Goal: Task Accomplishment & Management: Use online tool/utility

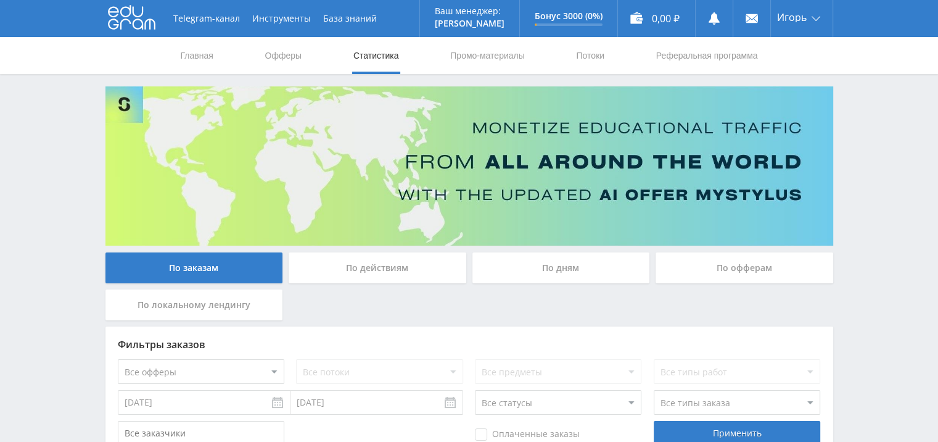
click at [553, 269] on div "По дням" at bounding box center [561, 267] width 178 height 31
click at [0, 0] on input "По дням" at bounding box center [0, 0] width 0 height 0
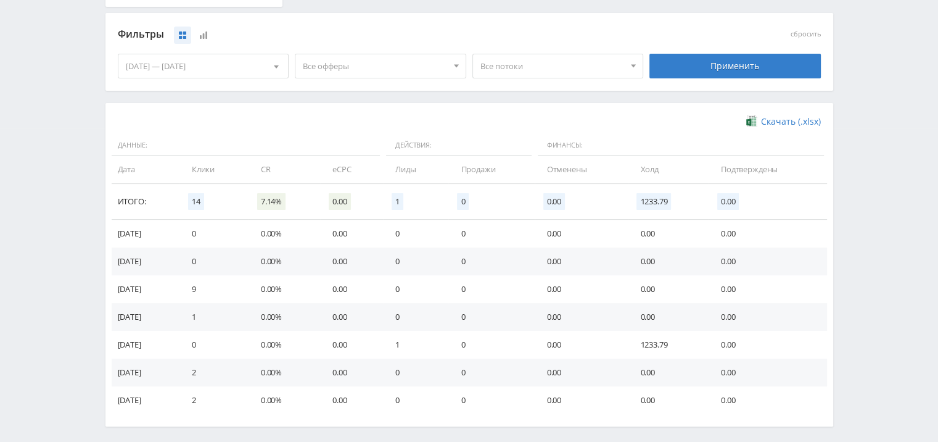
scroll to position [365, 0]
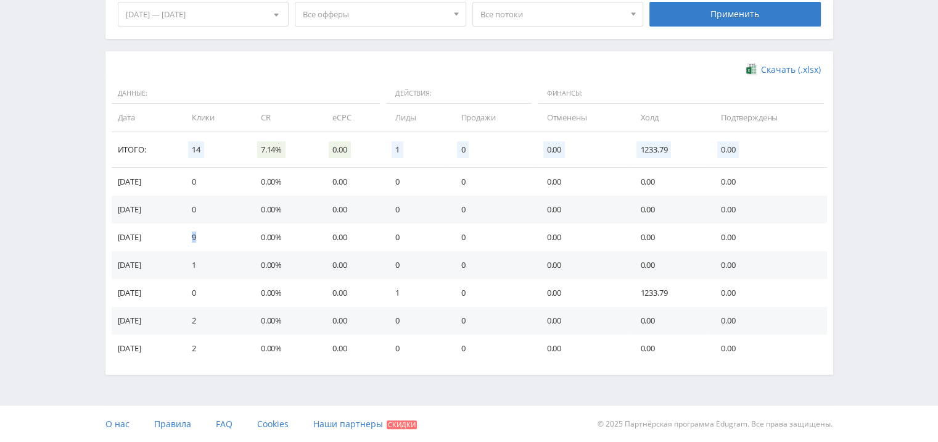
click at [206, 238] on td "9" at bounding box center [213, 237] width 69 height 28
click at [208, 238] on td "9" at bounding box center [213, 237] width 69 height 28
drag, startPoint x: 648, startPoint y: 290, endPoint x: 622, endPoint y: 283, distance: 27.4
click at [622, 283] on tr "[DATE] 0 0.00% 0.00 1 0 0.00 1233.79 0.00" at bounding box center [469, 293] width 715 height 28
click at [260, 318] on td "0.00%" at bounding box center [285, 321] width 72 height 28
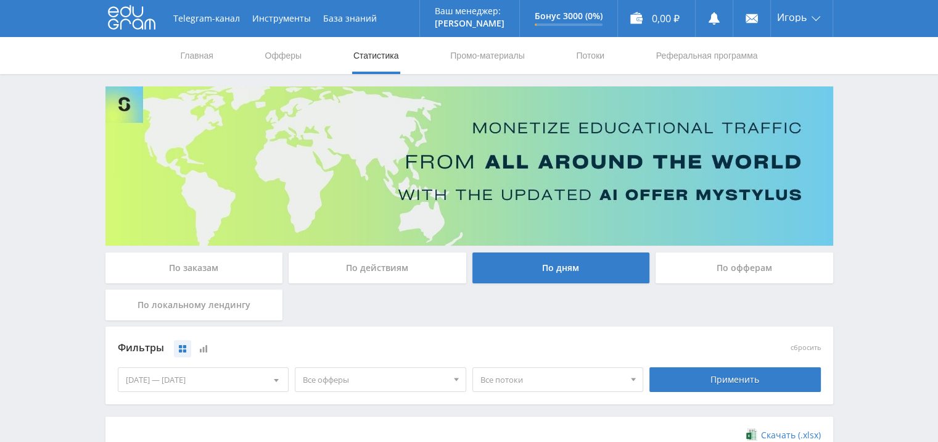
scroll to position [0, 0]
click at [360, 305] on div "По заказам По действиям По дням По офферам По локальному лендингу" at bounding box center [469, 289] width 734 height 74
click at [497, 54] on link "Промо-материалы" at bounding box center [487, 55] width 76 height 37
select select "376"
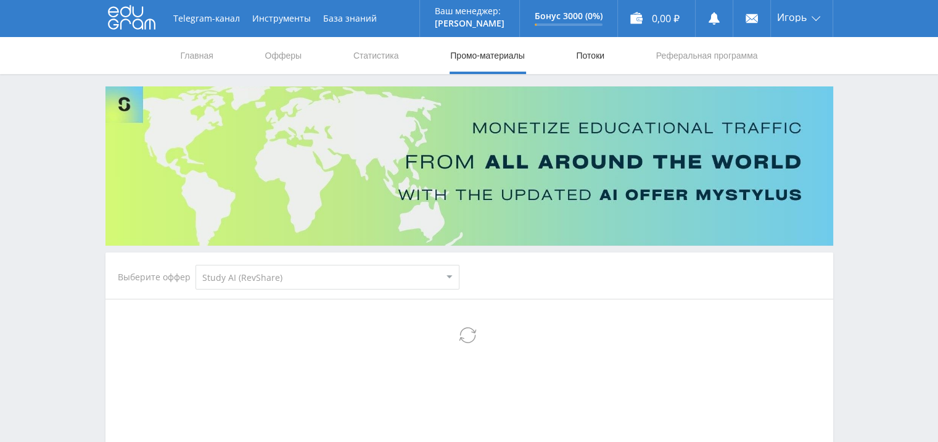
click at [597, 58] on link "Потоки" at bounding box center [590, 55] width 31 height 37
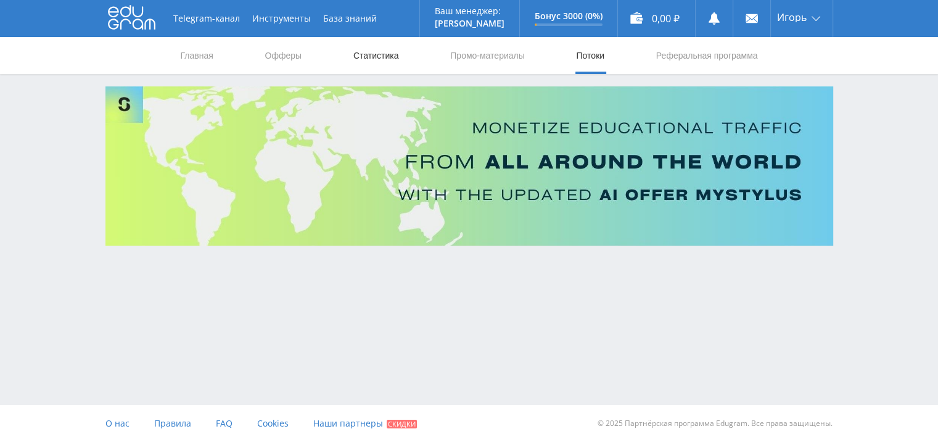
click at [368, 57] on link "Статистика" at bounding box center [376, 55] width 48 height 37
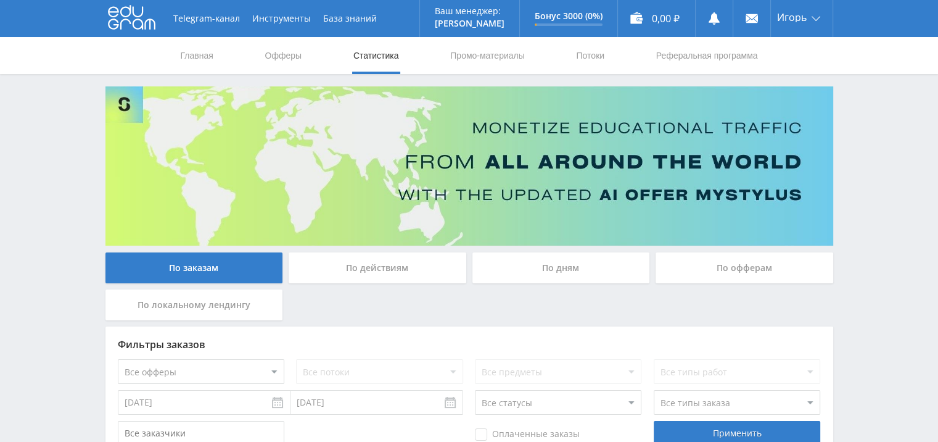
click at [584, 273] on div "По дням" at bounding box center [561, 267] width 178 height 31
click at [0, 0] on input "По дням" at bounding box center [0, 0] width 0 height 0
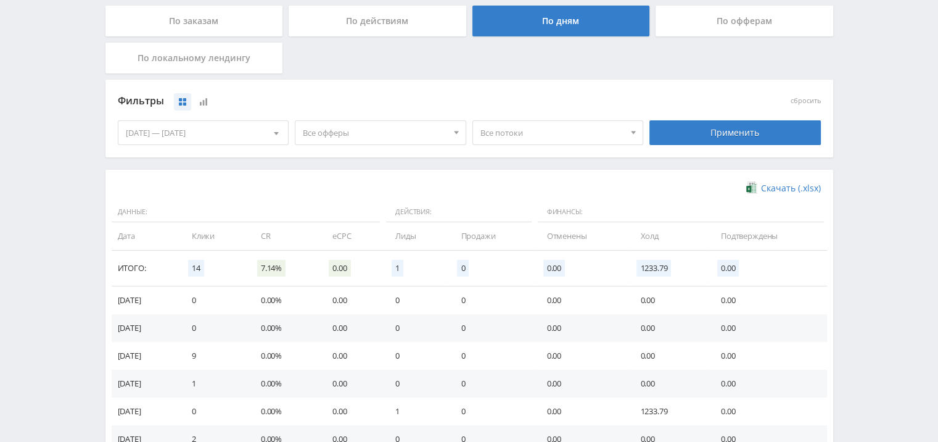
scroll to position [62, 0]
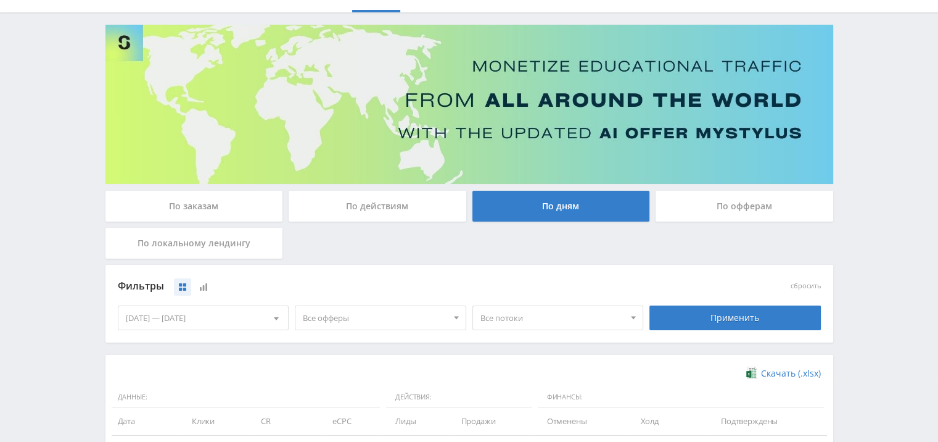
click at [285, 316] on div at bounding box center [276, 317] width 23 height 23
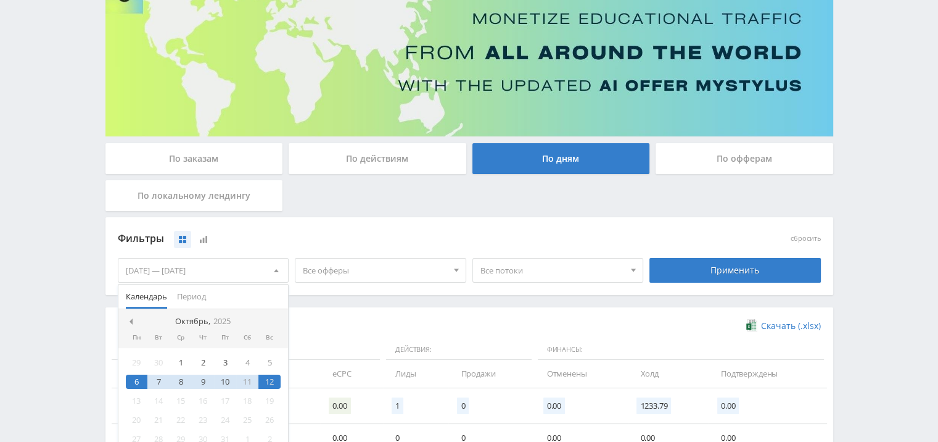
scroll to position [185, 0]
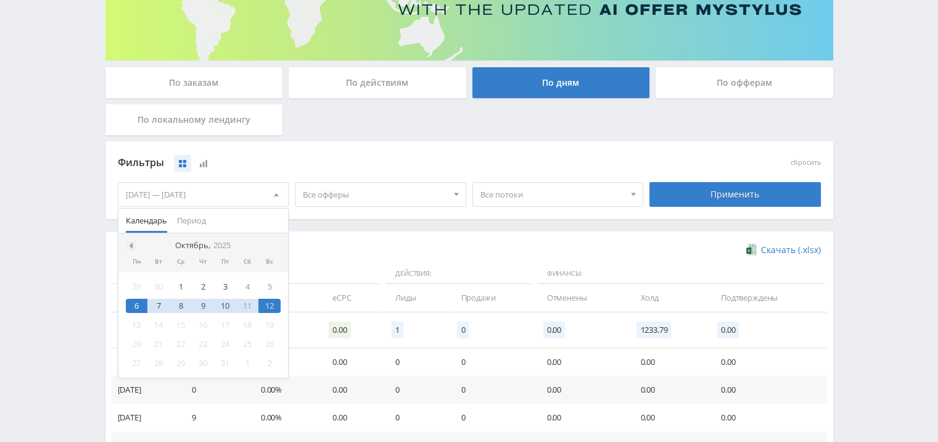
click at [131, 245] on span at bounding box center [129, 245] width 6 height 6
click at [141, 286] on div "1" at bounding box center [137, 286] width 22 height 14
click at [365, 258] on div "Скачать (.xlsx) Данные: Действия: Финансы: Дата Клики CR eCPC Лиды Продажи Отме…" at bounding box center [469, 393] width 703 height 299
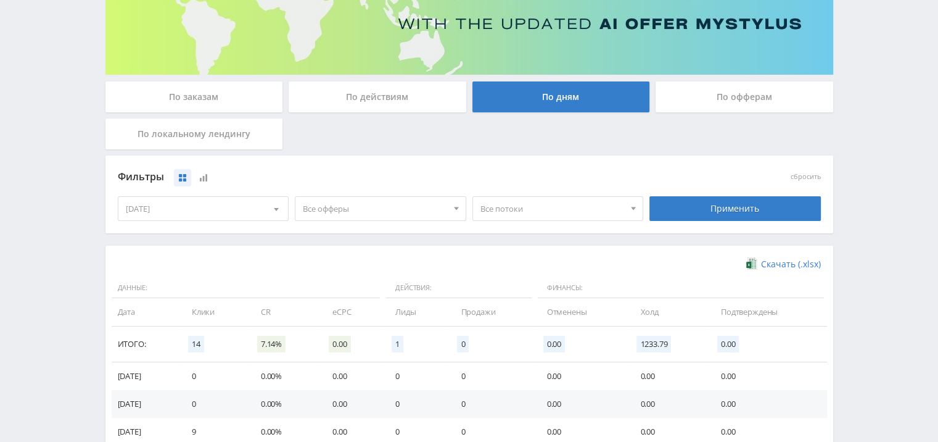
scroll to position [247, 0]
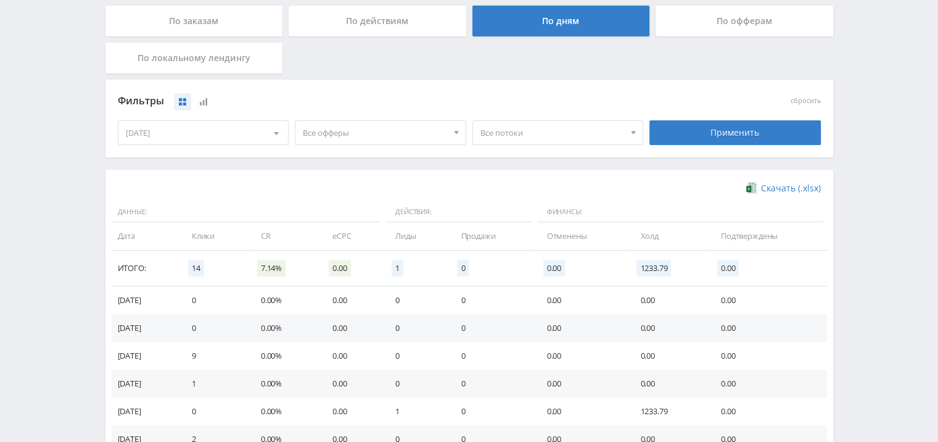
click at [266, 133] on div at bounding box center [276, 132] width 23 height 23
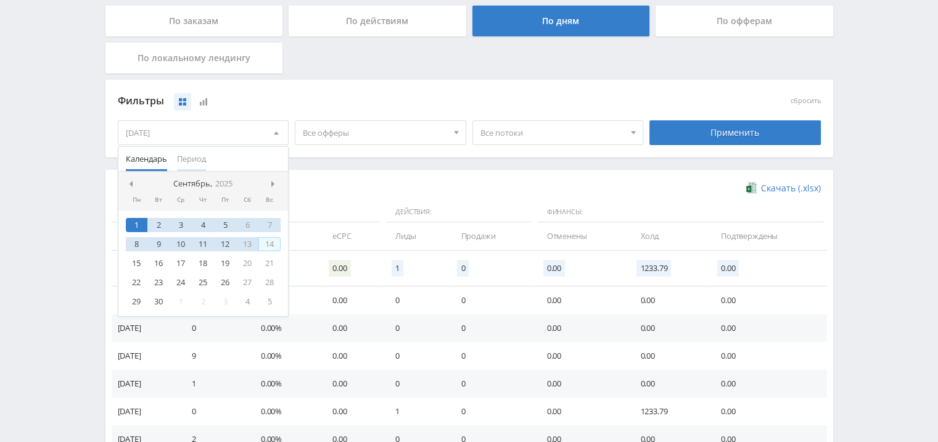
click at [194, 161] on span "Период" at bounding box center [191, 159] width 29 height 24
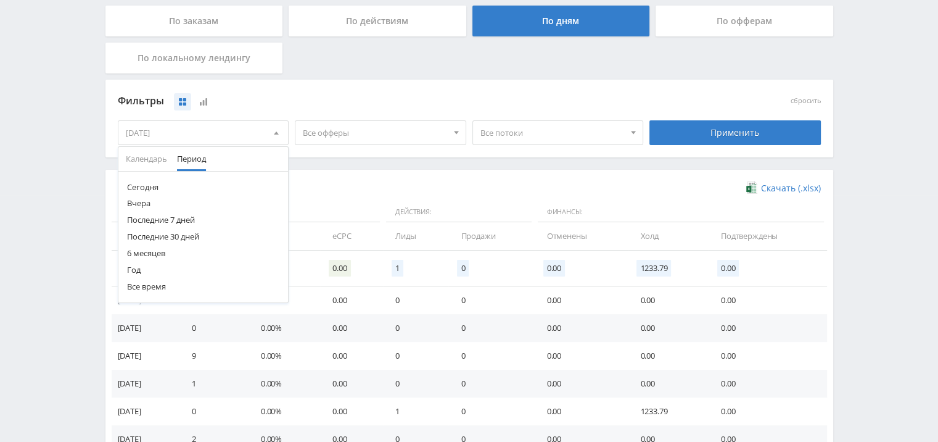
click at [154, 250] on button "6 месяцев" at bounding box center [203, 253] width 170 height 17
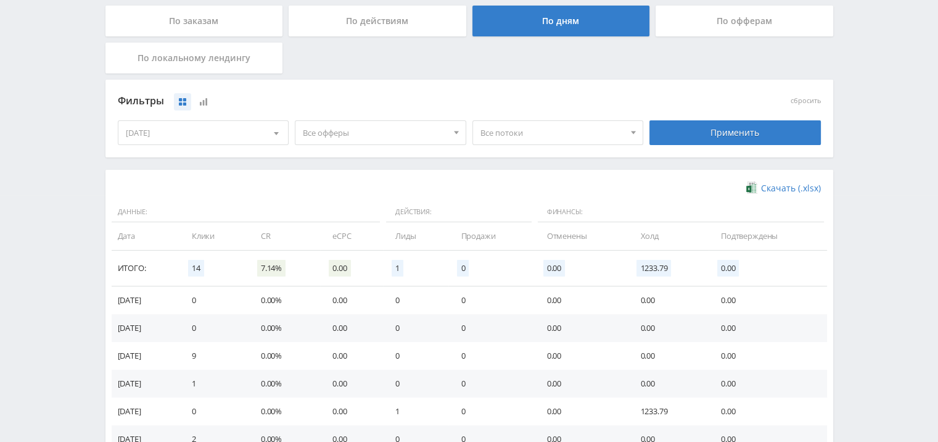
click at [276, 132] on span at bounding box center [276, 135] width 5 height 6
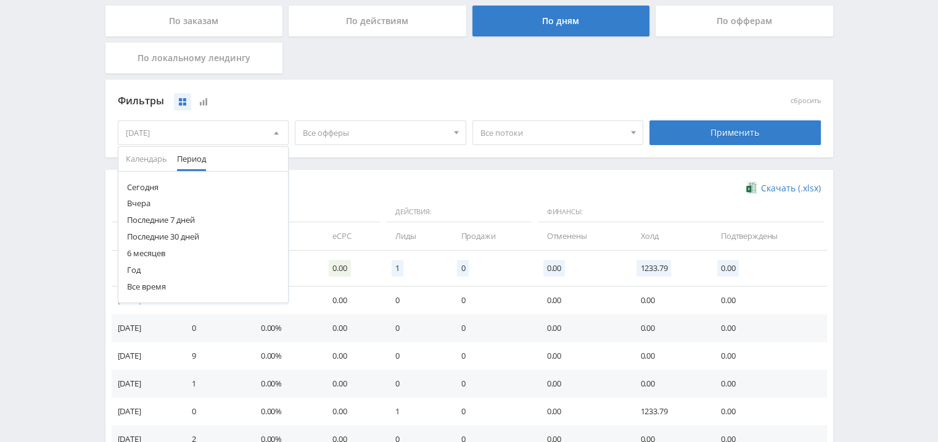
click at [182, 232] on button "Последние 30 дней" at bounding box center [203, 236] width 170 height 17
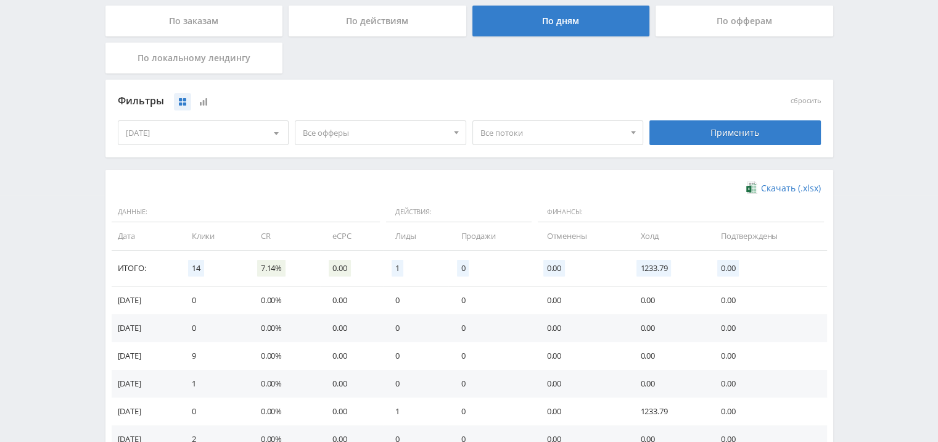
click at [339, 171] on div "Скачать (.xlsx) Данные: Действия: Финансы: Дата Клики CR eCPC Лиды Продажи Отме…" at bounding box center [469, 331] width 728 height 323
click at [711, 132] on div "Применить" at bounding box center [734, 132] width 171 height 25
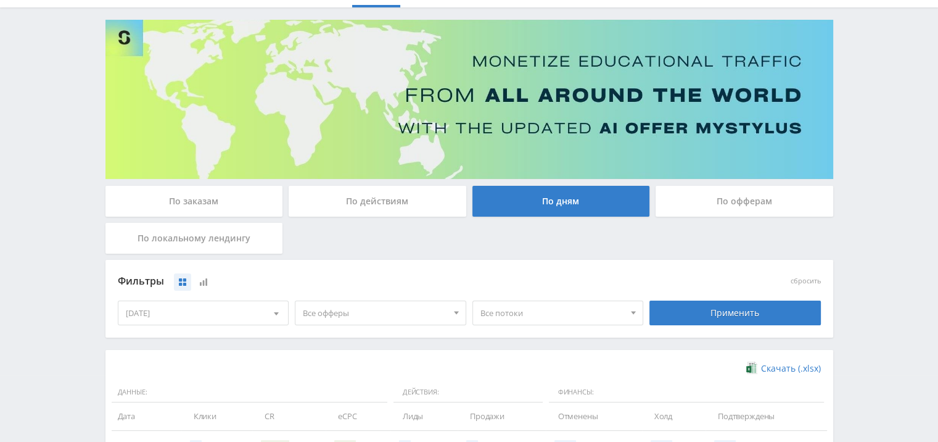
scroll to position [199, 0]
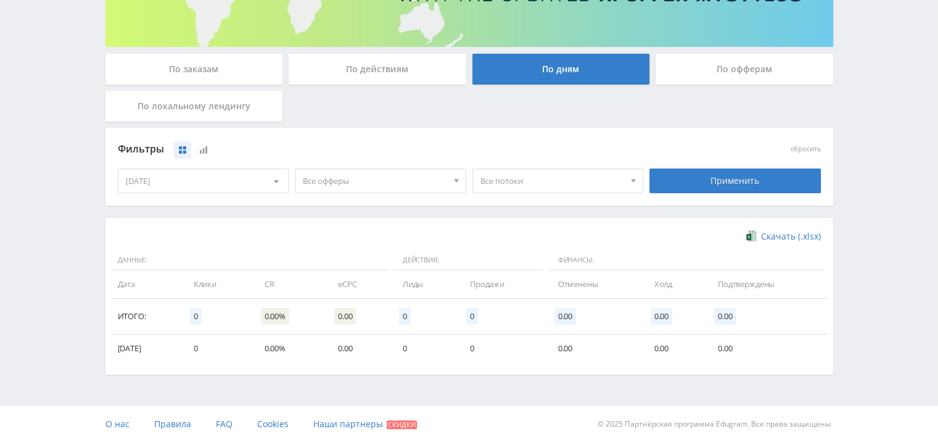
click at [253, 183] on div "[DATE]" at bounding box center [203, 180] width 170 height 23
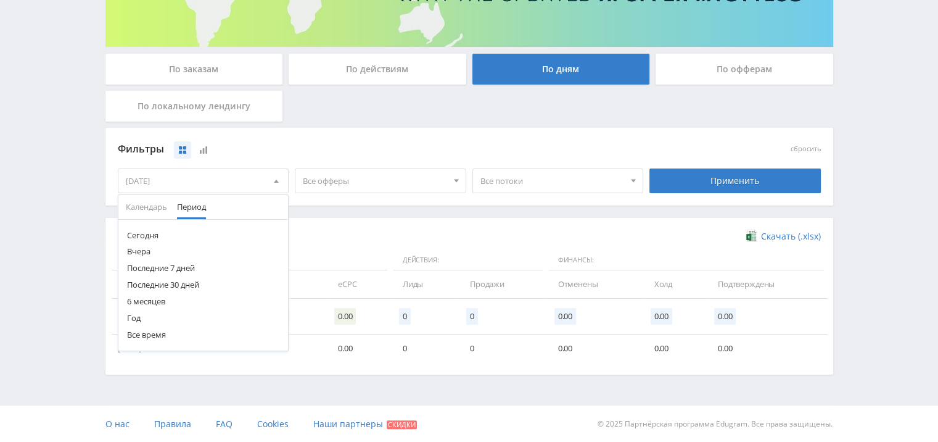
click at [157, 284] on button "Последние 30 дней" at bounding box center [203, 284] width 170 height 17
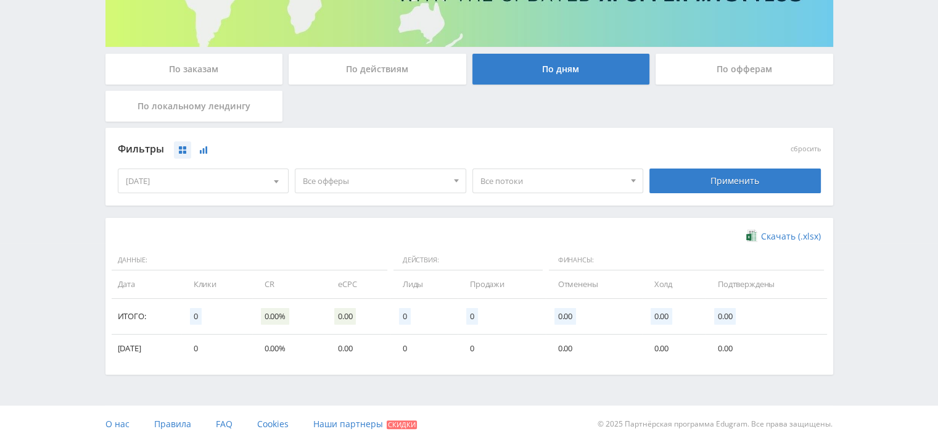
click at [197, 147] on button at bounding box center [203, 149] width 17 height 17
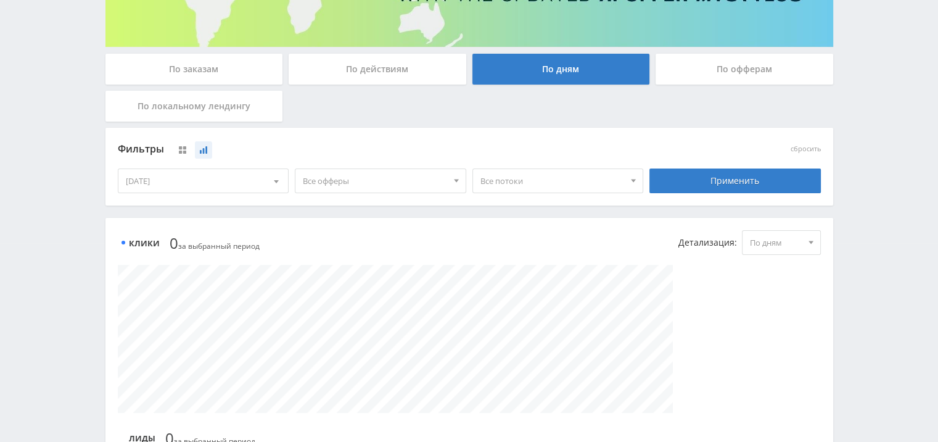
click at [164, 180] on div "[DATE]" at bounding box center [203, 180] width 170 height 23
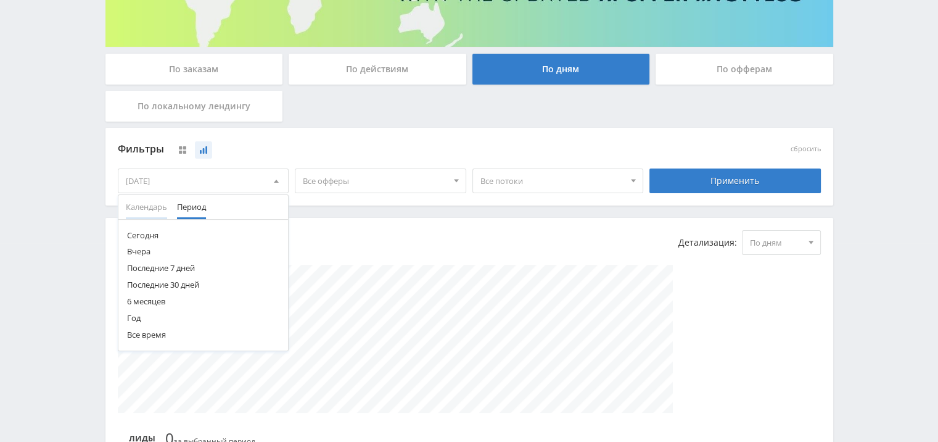
click at [142, 204] on span "Календарь" at bounding box center [146, 207] width 41 height 24
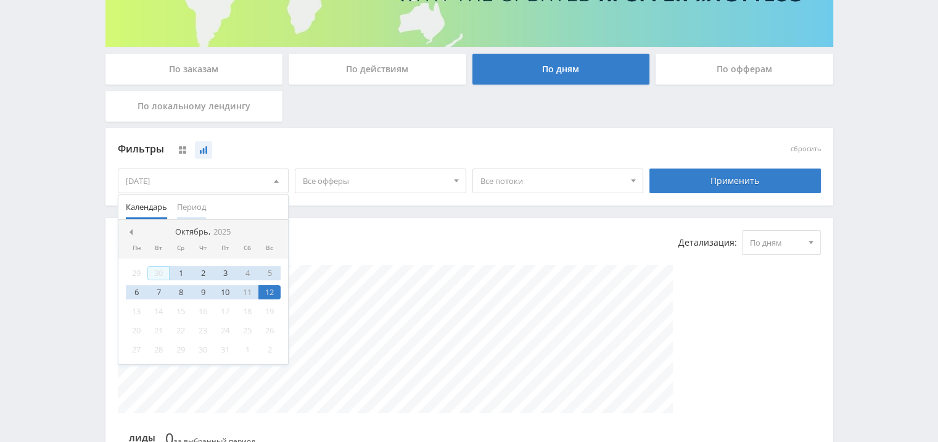
click at [197, 205] on span "Период" at bounding box center [191, 207] width 29 height 24
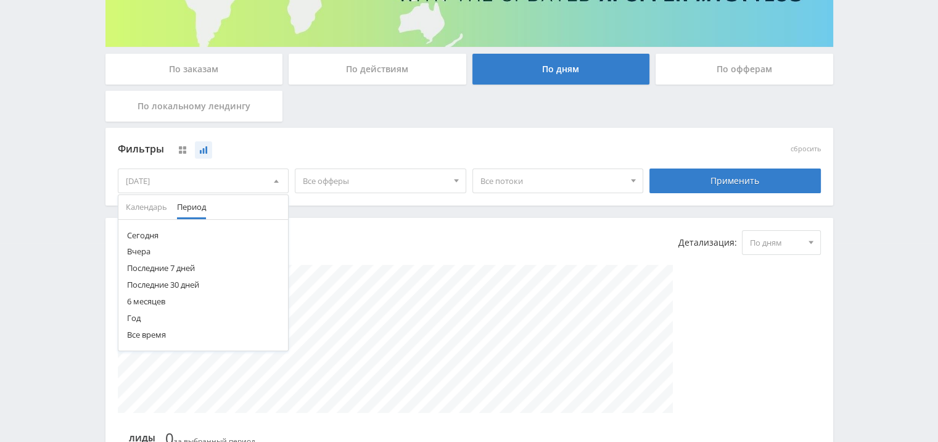
click at [133, 333] on button "Все время" at bounding box center [203, 334] width 170 height 17
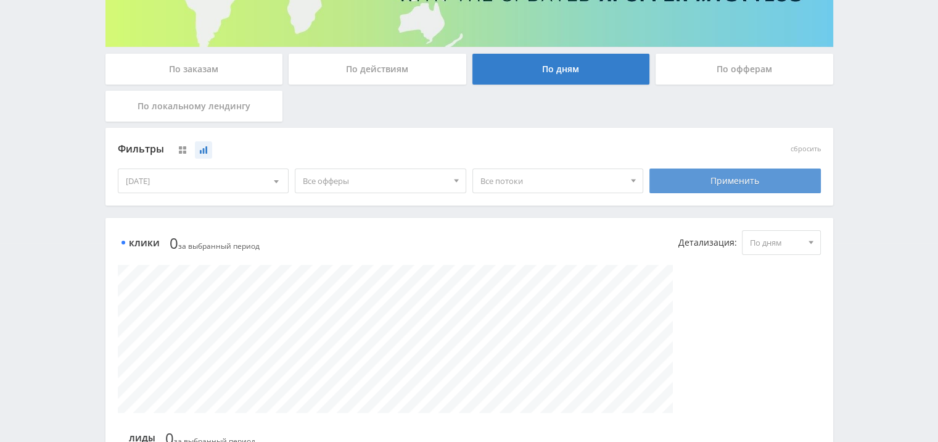
click at [714, 185] on div "Применить" at bounding box center [734, 180] width 171 height 25
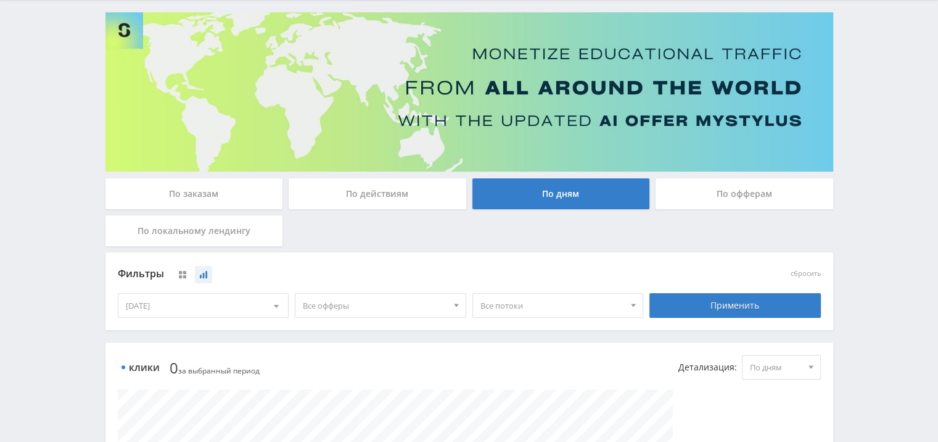
scroll to position [0, 0]
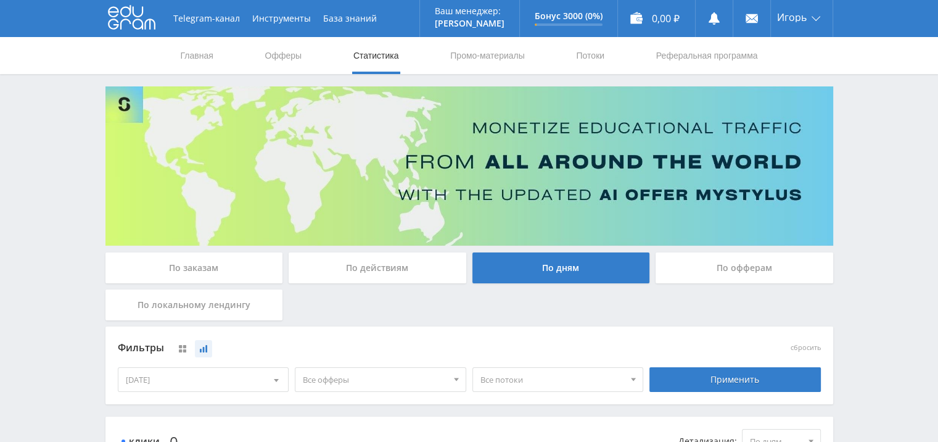
click at [232, 262] on div "По заказам" at bounding box center [194, 267] width 178 height 31
click at [0, 0] on input "По заказам" at bounding box center [0, 0] width 0 height 0
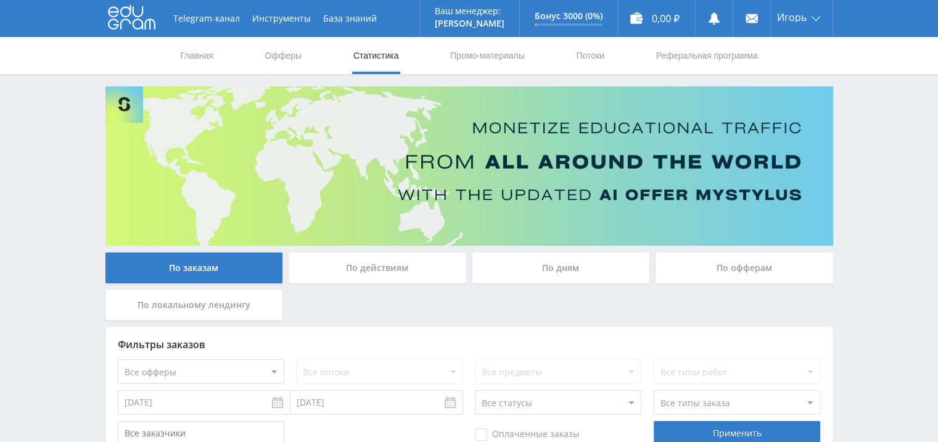
click at [365, 274] on div "По действиям" at bounding box center [378, 267] width 178 height 31
click at [0, 0] on input "По действиям" at bounding box center [0, 0] width 0 height 0
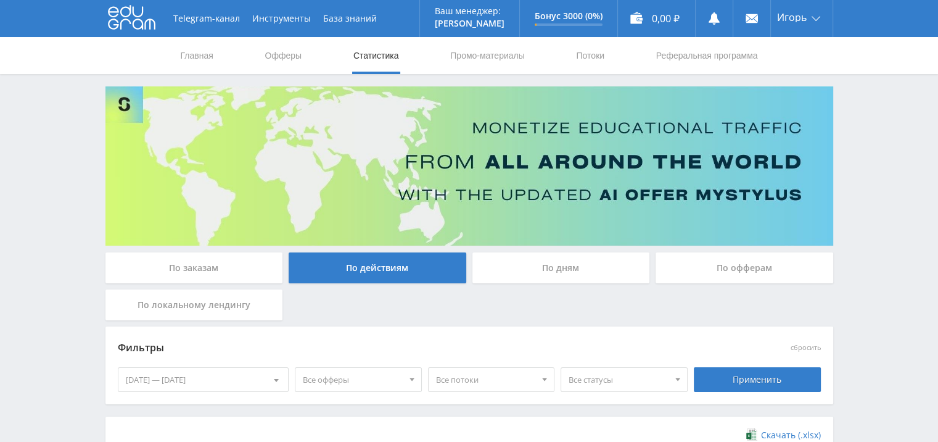
scroll to position [166, 0]
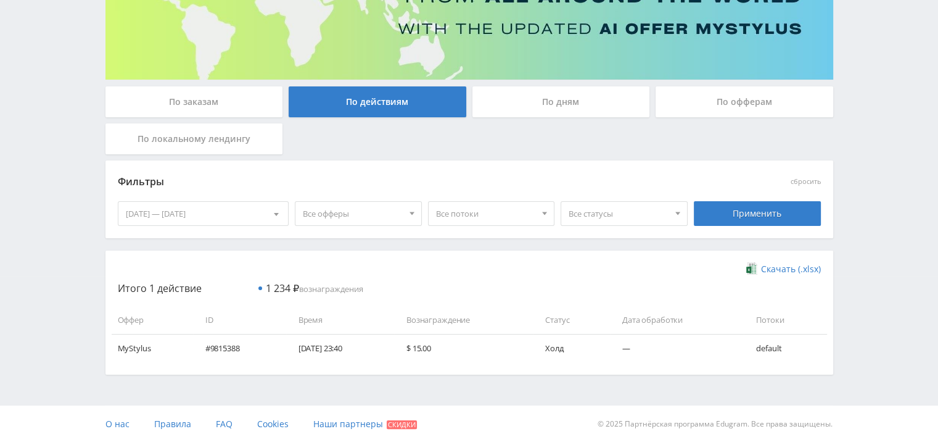
click at [249, 215] on div "[DATE] — [DATE]" at bounding box center [203, 213] width 170 height 23
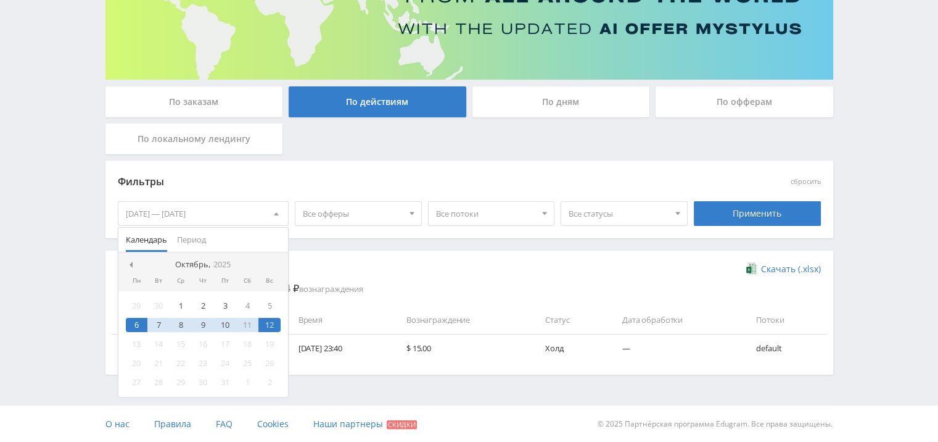
click at [395, 276] on div "Скачать (.xlsx) Итого 1 действие 1 234 ₽ вознаграждения Оффер ID Время Вознагра…" at bounding box center [469, 312] width 703 height 99
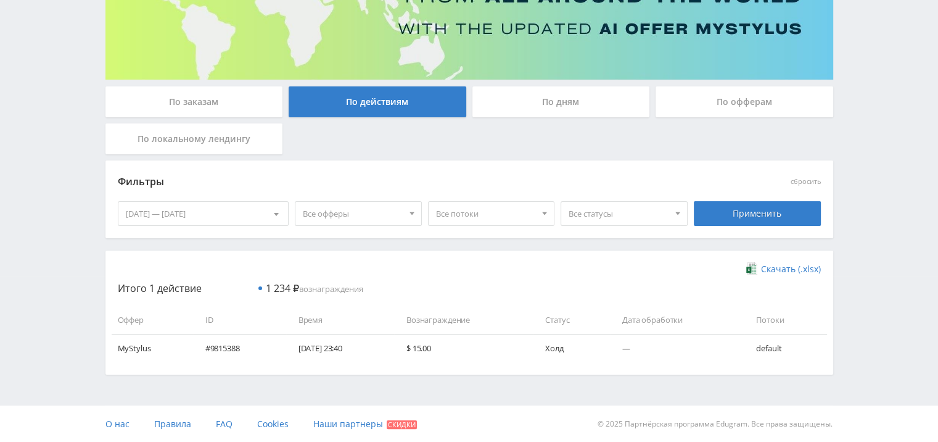
click at [280, 215] on div at bounding box center [276, 213] width 23 height 23
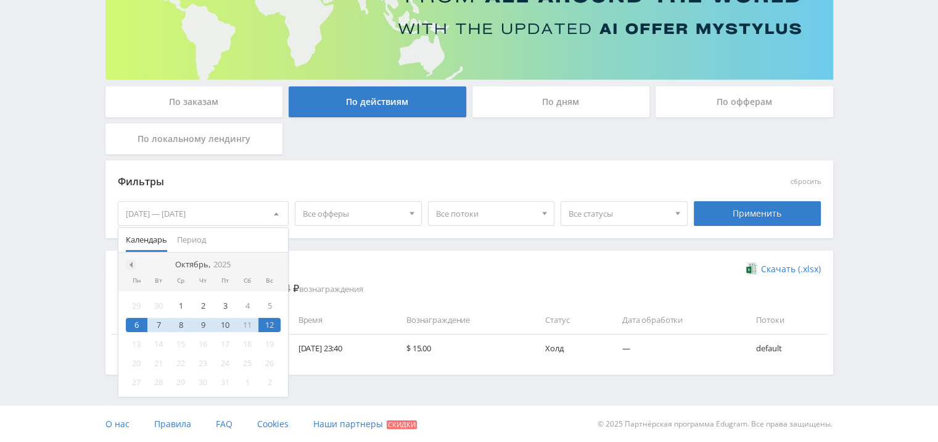
click at [132, 263] on div at bounding box center [131, 265] width 10 height 10
click at [135, 303] on div "1" at bounding box center [137, 306] width 22 height 14
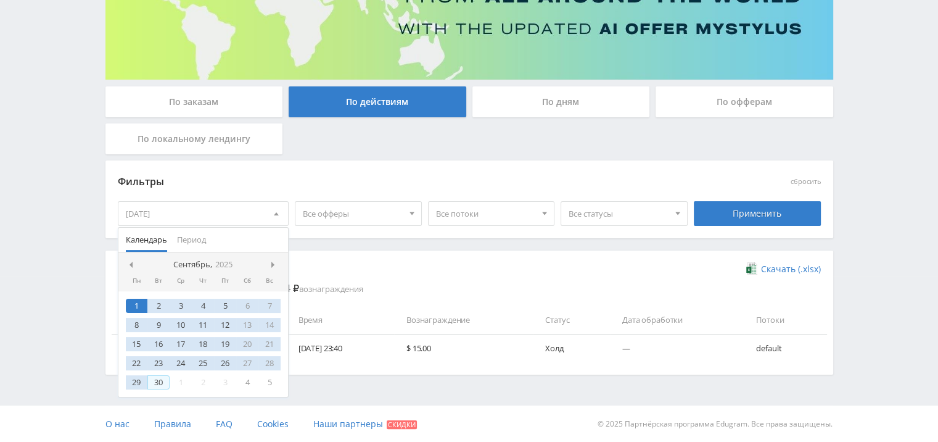
click at [157, 387] on div "30" at bounding box center [158, 382] width 22 height 14
click at [741, 218] on div "Применить" at bounding box center [757, 213] width 127 height 25
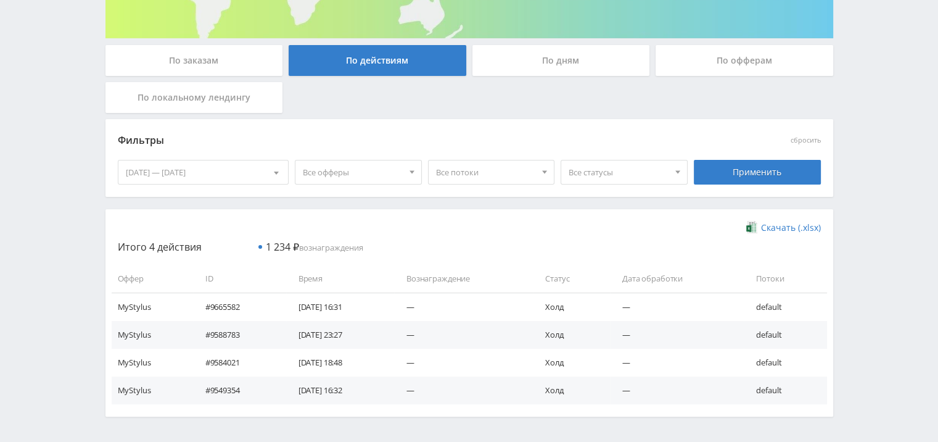
scroll to position [249, 0]
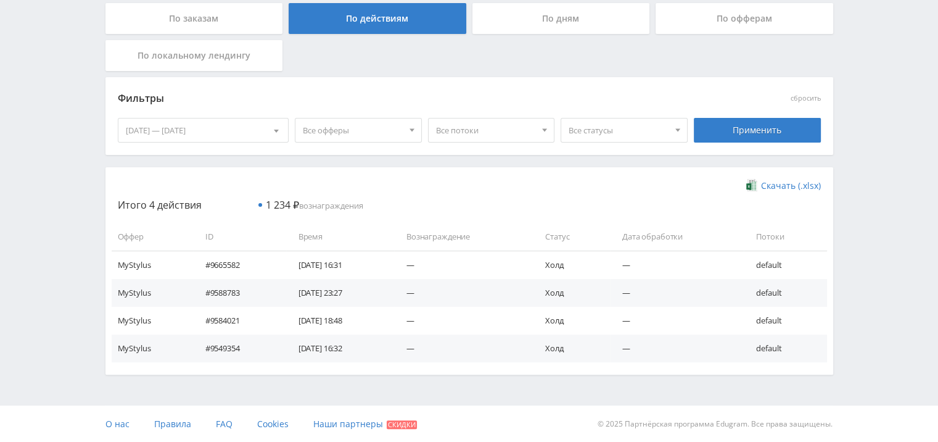
click at [282, 130] on div at bounding box center [276, 129] width 23 height 23
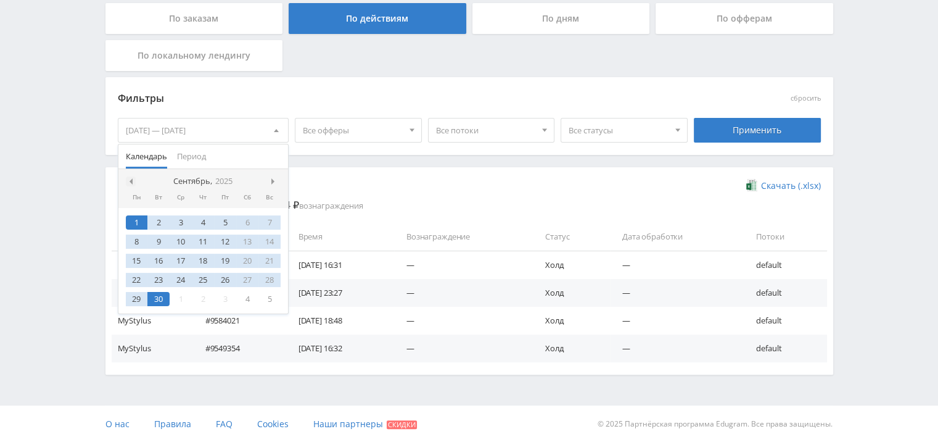
click at [128, 178] on span at bounding box center [129, 181] width 6 height 6
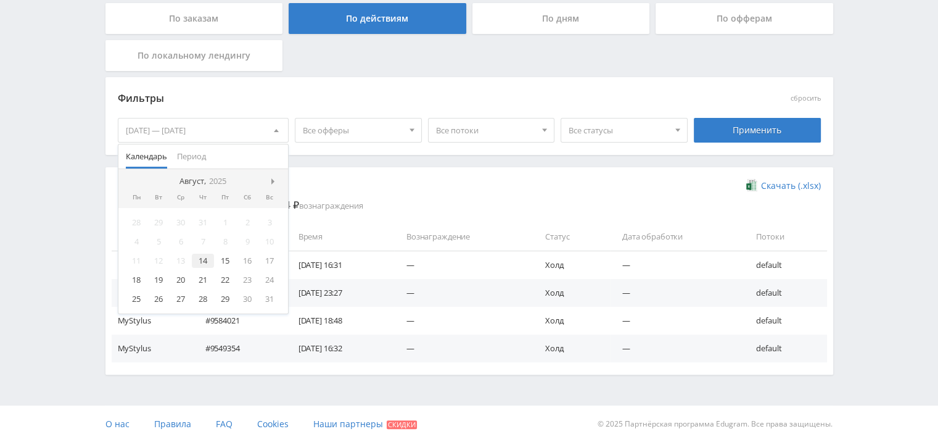
click at [202, 259] on div "14" at bounding box center [203, 260] width 22 height 14
click at [276, 180] on span at bounding box center [274, 181] width 6 height 6
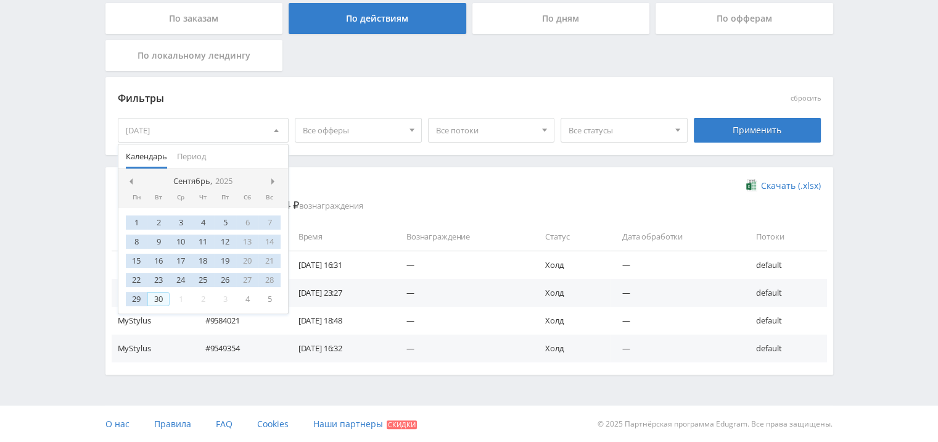
click at [158, 299] on div "30" at bounding box center [158, 299] width 22 height 14
click at [367, 175] on div "Скачать (.xlsx) Итого 4 действия 1 234 ₽ вознаграждения Оффер ID Время Вознагра…" at bounding box center [469, 270] width 728 height 207
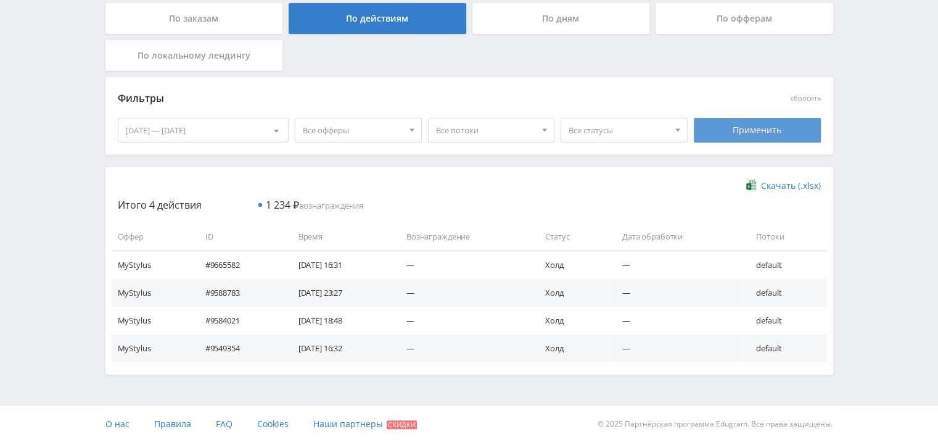
click at [744, 130] on div "Применить" at bounding box center [757, 130] width 127 height 25
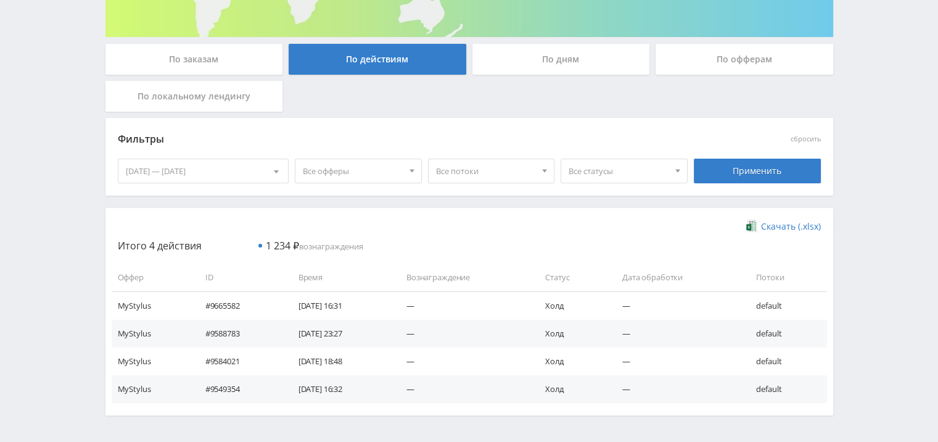
scroll to position [188, 0]
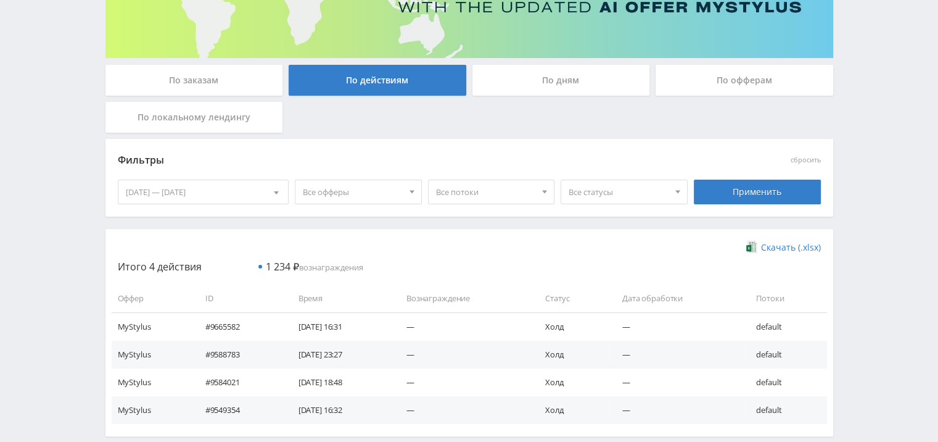
click at [275, 195] on span at bounding box center [276, 194] width 5 height 6
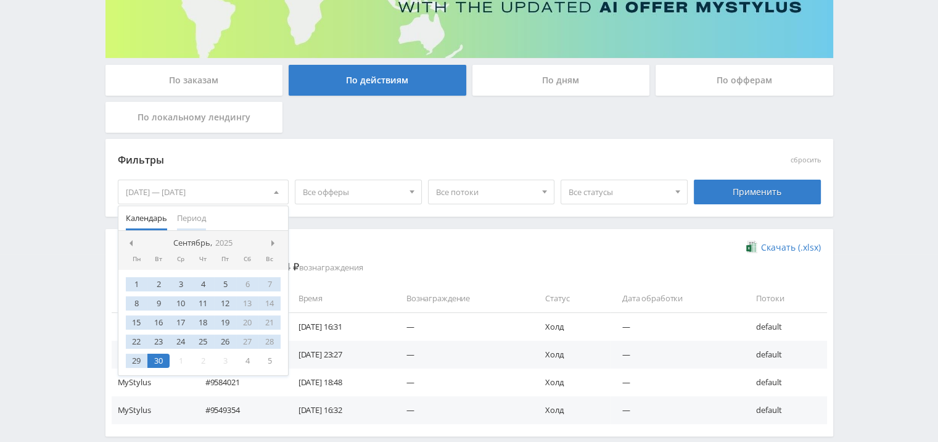
click at [204, 213] on span "Период" at bounding box center [191, 218] width 29 height 24
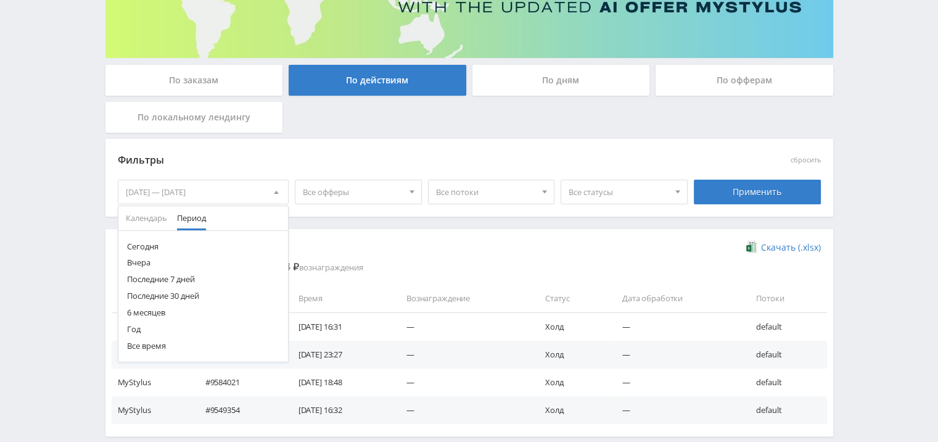
click at [373, 240] on div "Скачать (.xlsx) Итого 4 действия 1 234 ₽ вознаграждения Оффер ID Время Вознагра…" at bounding box center [469, 332] width 728 height 207
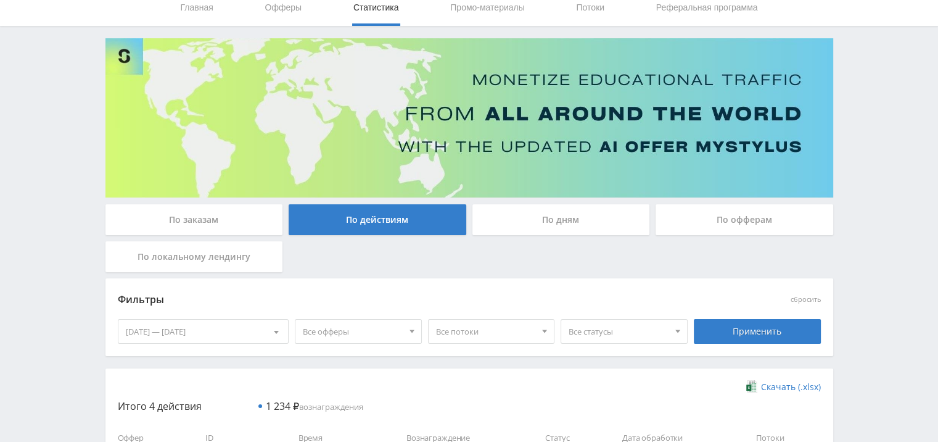
scroll to position [0, 0]
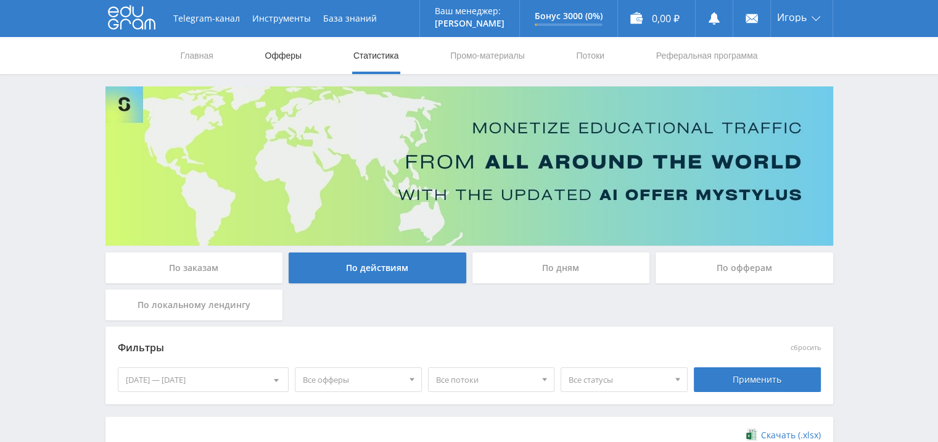
click at [286, 56] on link "Офферы" at bounding box center [283, 55] width 39 height 37
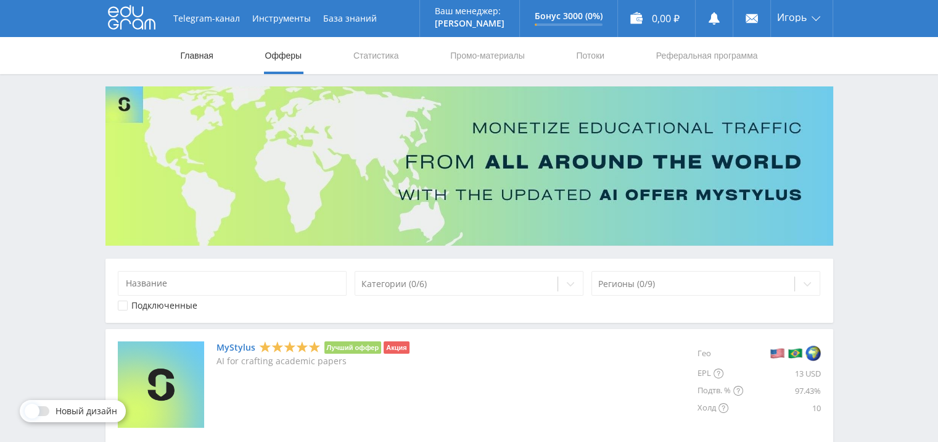
click at [199, 56] on link "Главная" at bounding box center [196, 55] width 35 height 37
